Goal: Navigation & Orientation: Find specific page/section

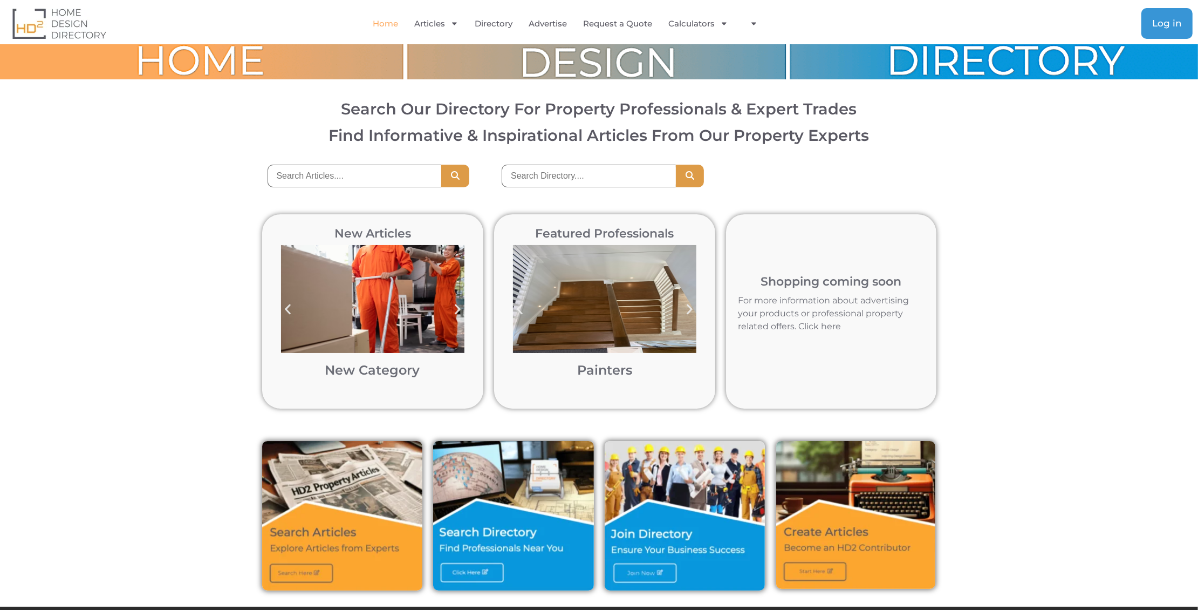
click at [1161, 19] on span "Log in" at bounding box center [1167, 23] width 30 height 9
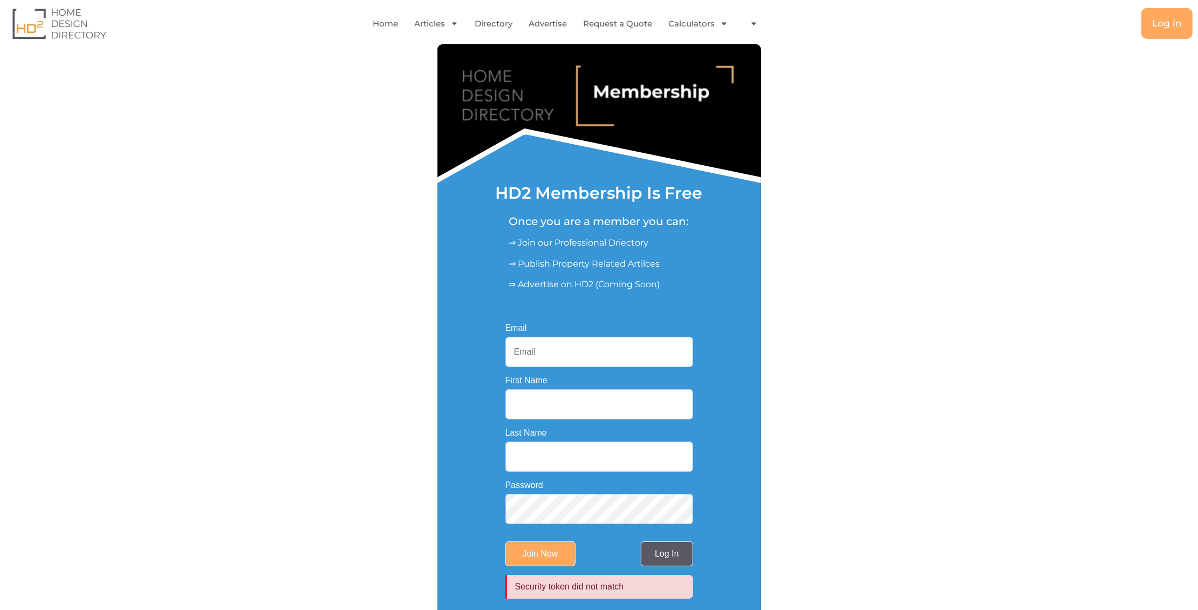
click at [665, 556] on link "Log In" at bounding box center [667, 553] width 52 height 25
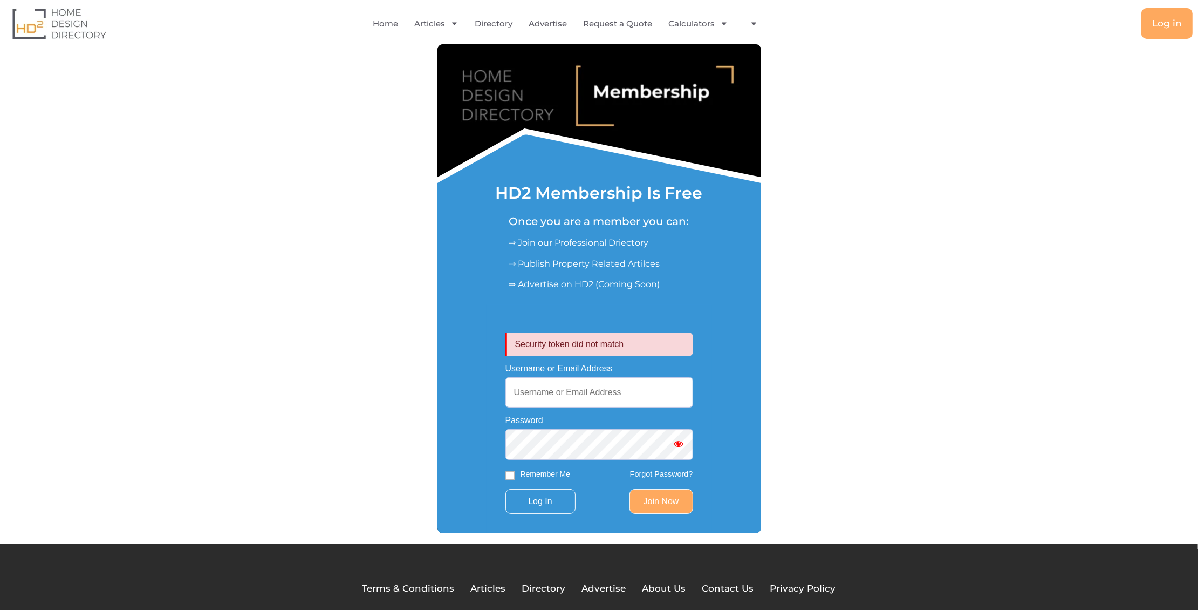
click at [553, 394] on input "Username or Email Address" at bounding box center [599, 392] width 188 height 30
type input "[EMAIL_ADDRESS][DOMAIN_NAME]"
click at [540, 503] on input "Log In" at bounding box center [540, 501] width 70 height 25
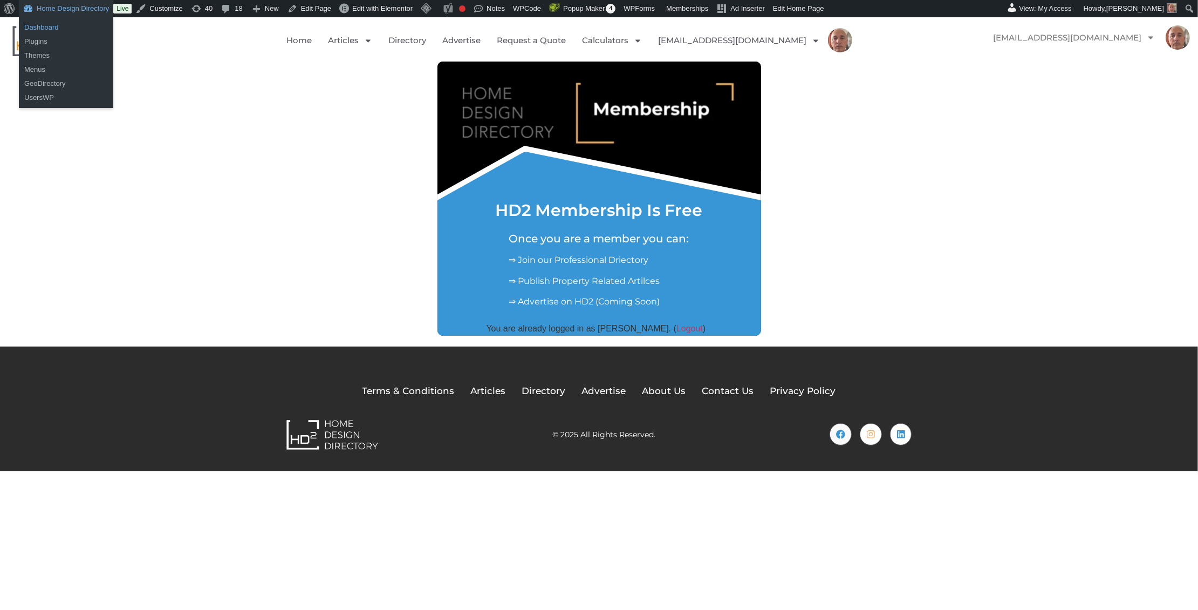
click at [38, 25] on link "Dashboard" at bounding box center [66, 27] width 94 height 14
